Goal: Navigation & Orientation: Find specific page/section

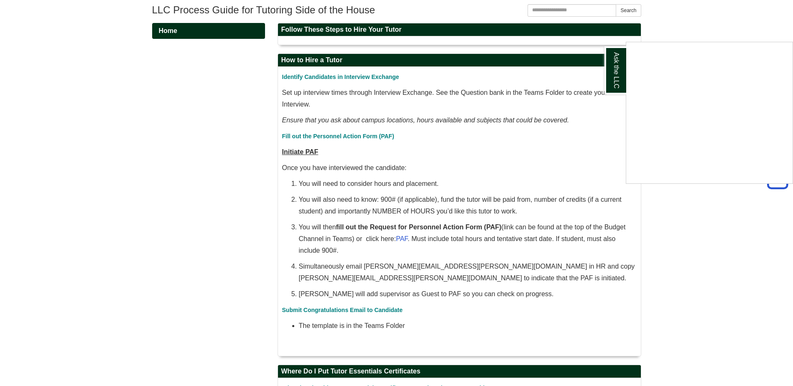
scroll to position [167, 0]
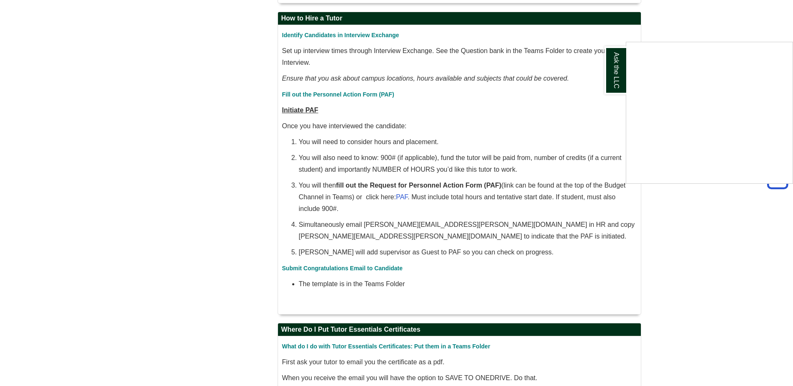
click at [326, 94] on div "Ask the LLC" at bounding box center [396, 193] width 793 height 386
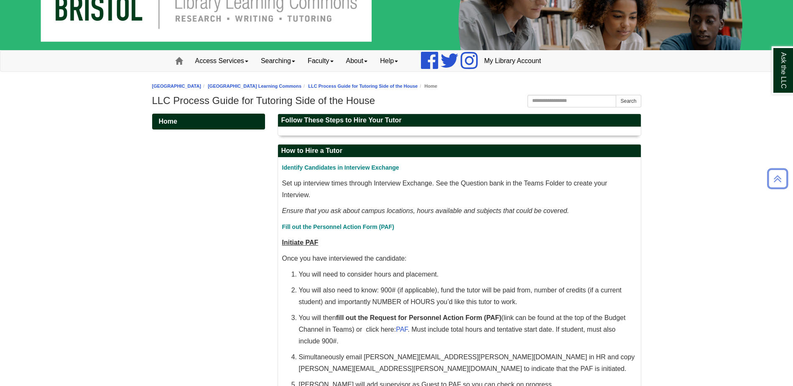
scroll to position [0, 0]
